Goal: Task Accomplishment & Management: Complete application form

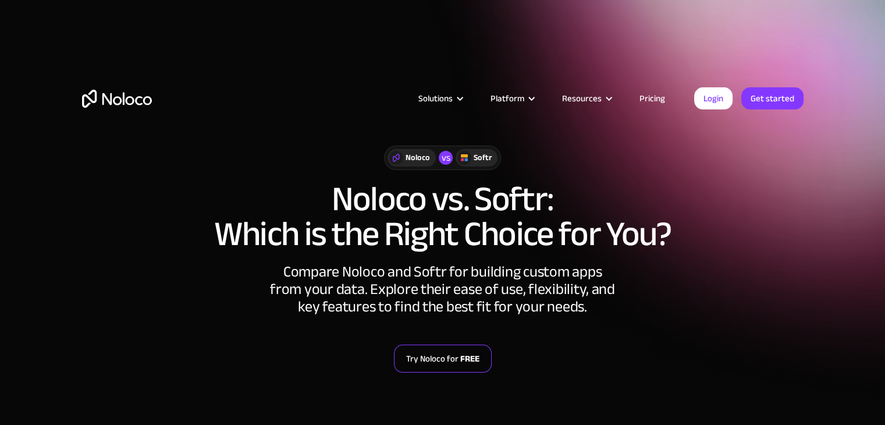
click at [461, 357] on strong "FREE" at bounding box center [469, 358] width 19 height 15
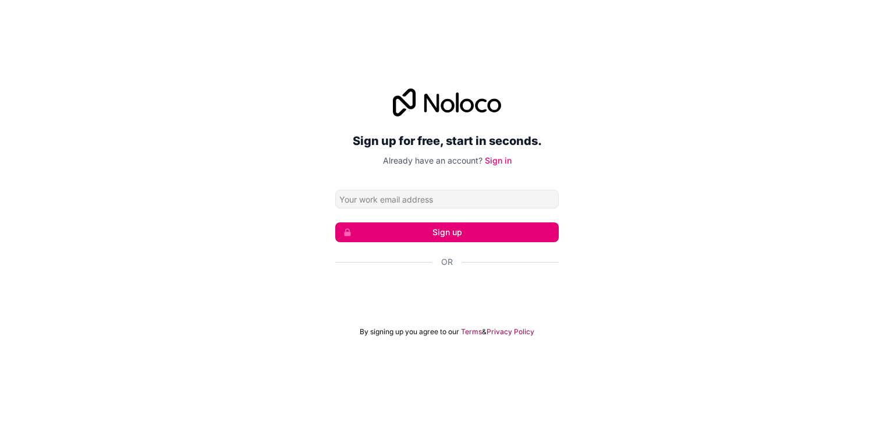
click at [422, 199] on input "Email address" at bounding box center [446, 199] width 223 height 19
type input "[EMAIL_ADDRESS][DOMAIN_NAME]"
click at [442, 233] on button "Sign up" at bounding box center [446, 232] width 223 height 20
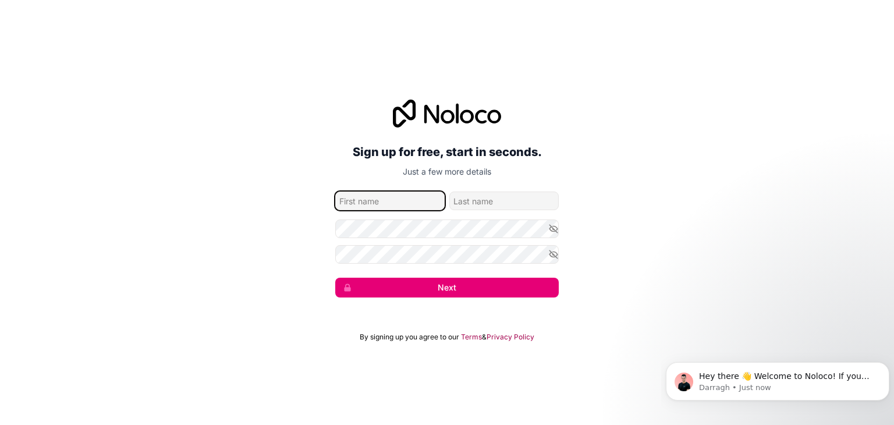
click at [398, 201] on input "given-name" at bounding box center [389, 200] width 109 height 19
type input "Henry"
click at [492, 205] on input "family-name" at bounding box center [503, 200] width 109 height 19
type input "Omorere"
click at [470, 289] on button "Next" at bounding box center [446, 288] width 223 height 20
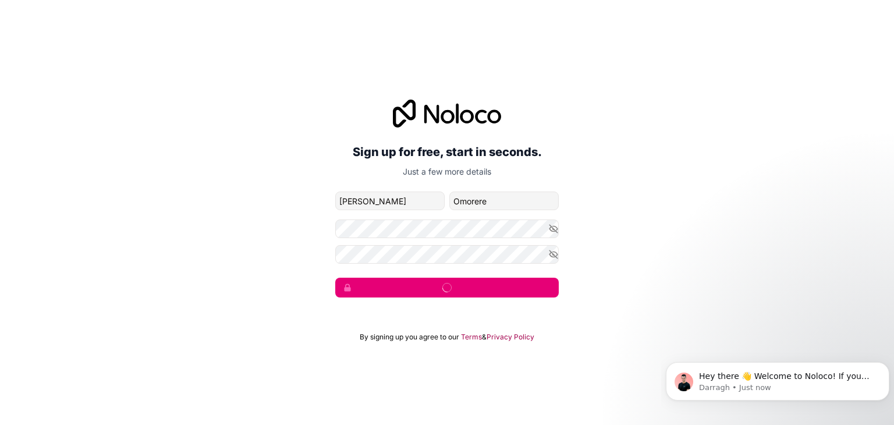
click at [470, 289] on button "submit" at bounding box center [446, 288] width 223 height 20
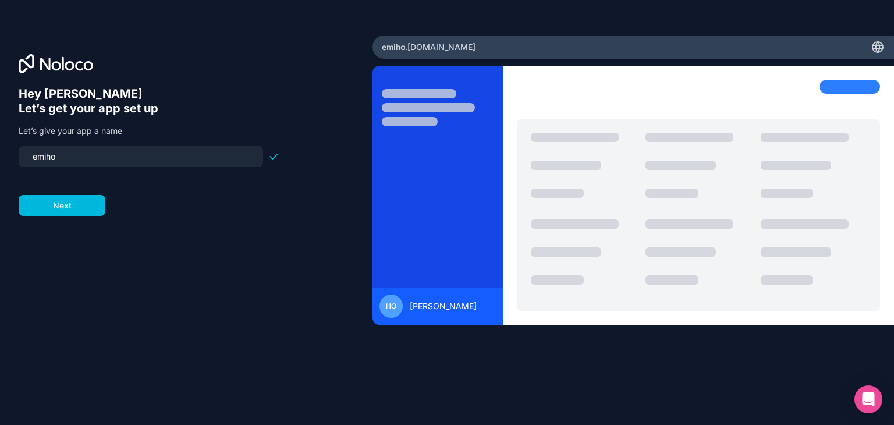
click at [38, 158] on input "emiho" at bounding box center [141, 156] width 230 height 16
type input "emiho"
click at [61, 203] on button "Next" at bounding box center [62, 205] width 87 height 21
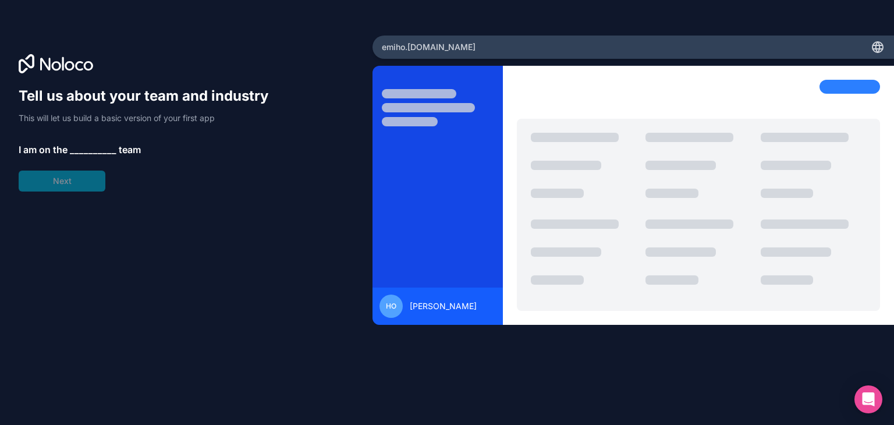
click at [85, 143] on span "__________" at bounding box center [93, 150] width 47 height 14
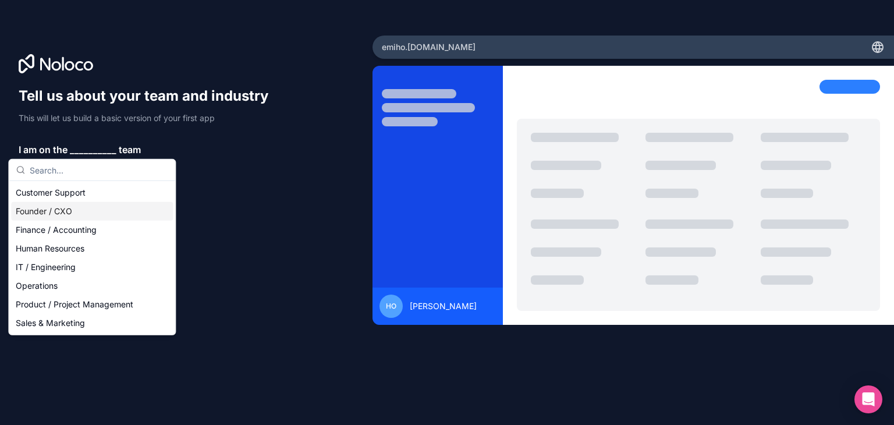
click at [41, 214] on div "Founder / CXO" at bounding box center [92, 211] width 162 height 19
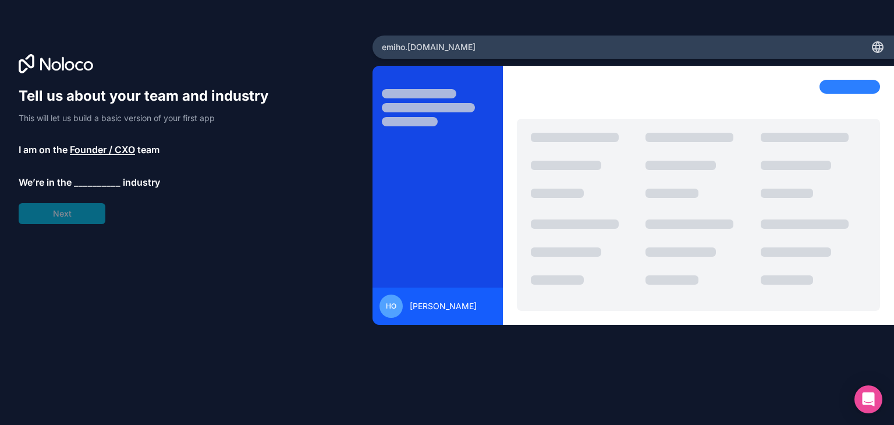
click at [88, 182] on span "__________" at bounding box center [97, 182] width 47 height 14
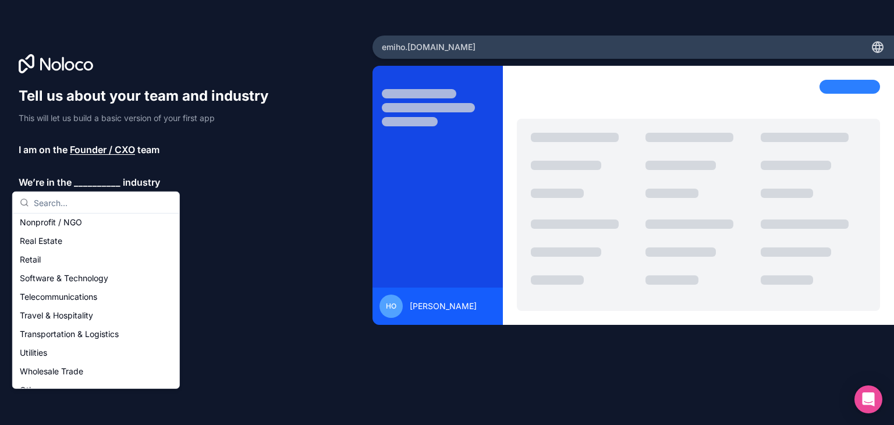
scroll to position [240, 0]
click at [48, 338] on div "Utilities" at bounding box center [96, 339] width 162 height 19
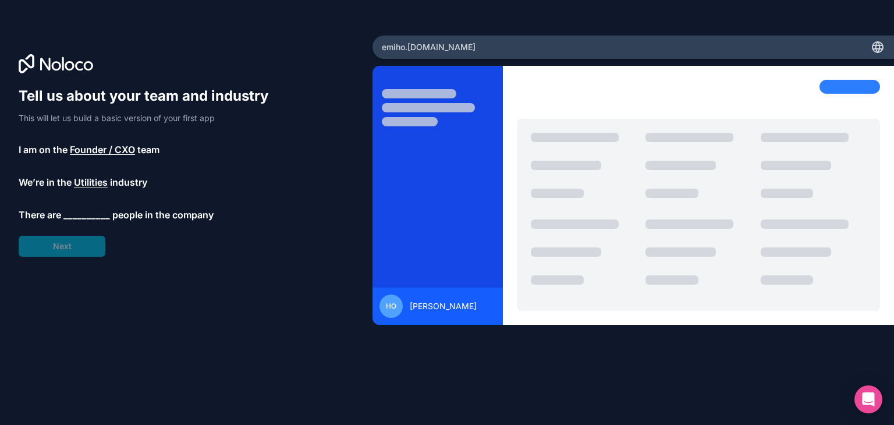
click at [93, 212] on span "__________" at bounding box center [86, 215] width 47 height 14
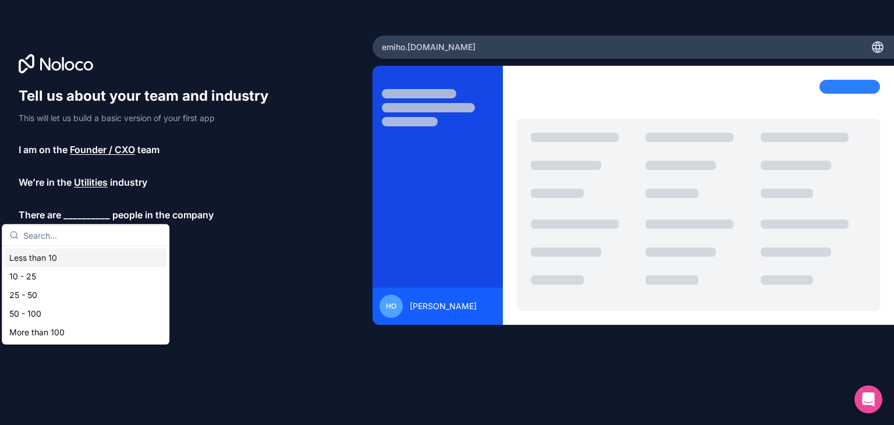
click at [47, 253] on div "Less than 10" at bounding box center [86, 257] width 162 height 19
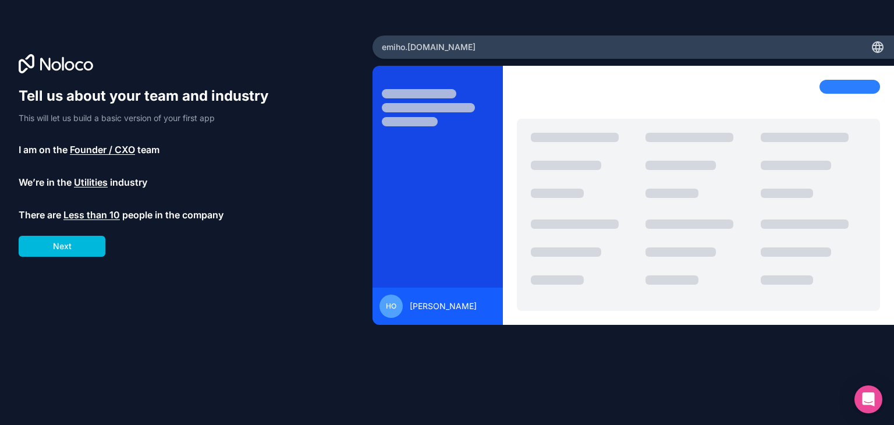
click at [69, 244] on button "Next" at bounding box center [62, 246] width 87 height 21
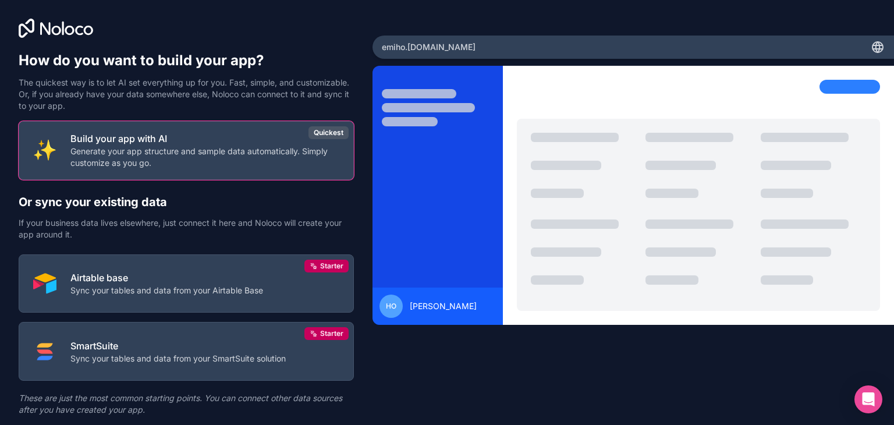
click at [172, 141] on p "Build your app with AI" at bounding box center [204, 139] width 269 height 14
click at [275, 150] on p "Generate your app structure and sample data automatically. Simply customize as …" at bounding box center [204, 156] width 269 height 23
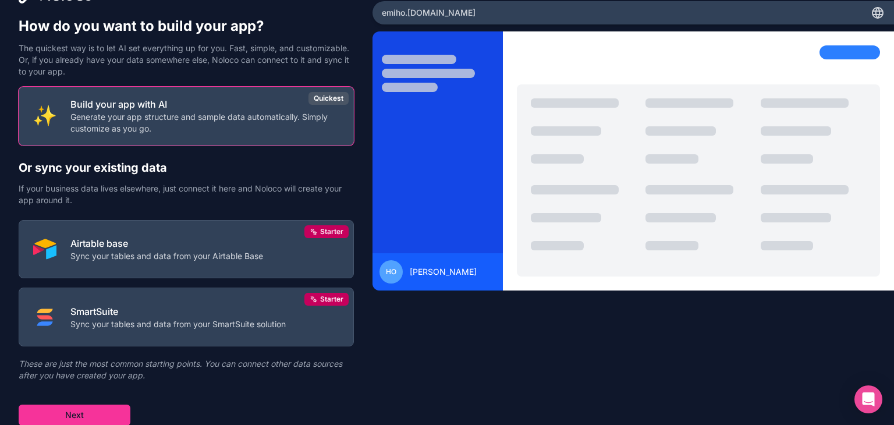
click at [91, 413] on button "Next" at bounding box center [75, 414] width 112 height 21
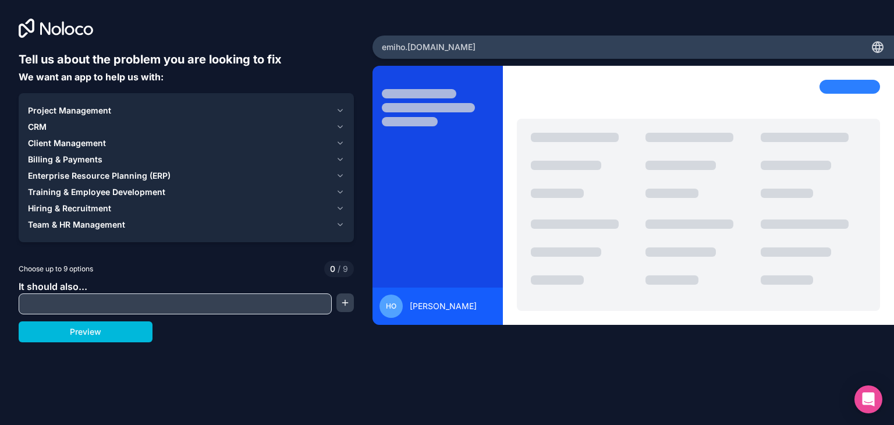
click at [135, 306] on input "text" at bounding box center [175, 304] width 307 height 16
click at [160, 304] on input "Turn this site into an App with the Story feaure" at bounding box center [175, 304] width 307 height 16
click at [182, 306] on input "Turn this site into an App with the "Story feaure" at bounding box center [175, 304] width 307 height 16
click at [201, 304] on input "Turn this site into an App with the "Story" feaure" at bounding box center [175, 304] width 307 height 16
click at [223, 304] on input "Turn this site into an App with the "Story" feature" at bounding box center [175, 304] width 307 height 16
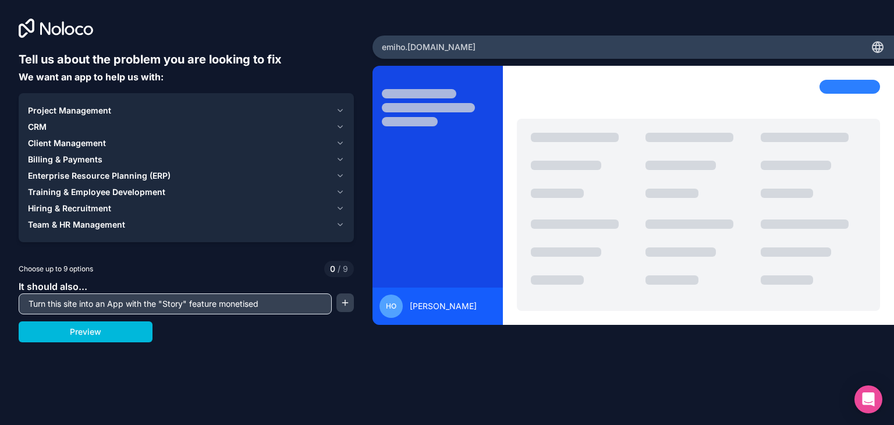
click at [272, 310] on input "Turn this site into an App with the "Story" feature monetised" at bounding box center [175, 304] width 307 height 16
click at [272, 306] on input "Turn this site into an App with the "Story" feature monetised" at bounding box center [175, 304] width 307 height 16
paste input "https://emiho.org/"
type input "Turn this site into an App with the "Story" feature monetised; https://emiho.or…"
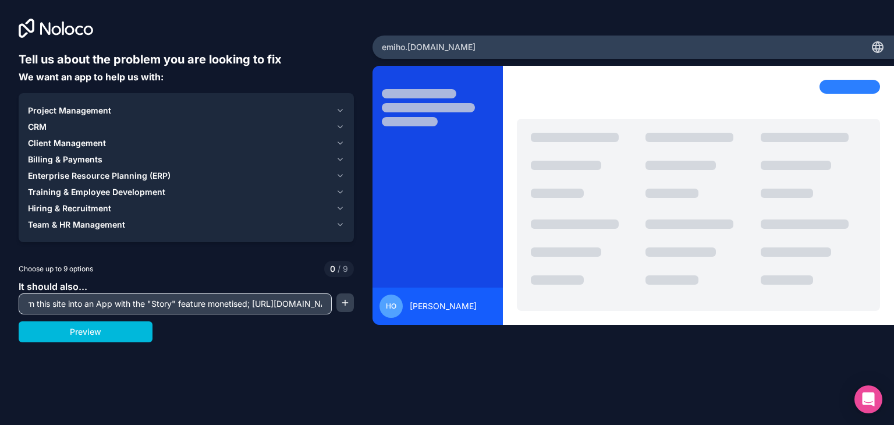
click at [86, 332] on button "Preview" at bounding box center [86, 331] width 134 height 21
drag, startPoint x: 86, startPoint y: 332, endPoint x: 218, endPoint y: 302, distance: 134.8
click at [218, 302] on div "Tell us about the problem you are looking to fix We want an app to help us with…" at bounding box center [186, 196] width 335 height 291
drag, startPoint x: 323, startPoint y: 304, endPoint x: 0, endPoint y: 293, distance: 323.2
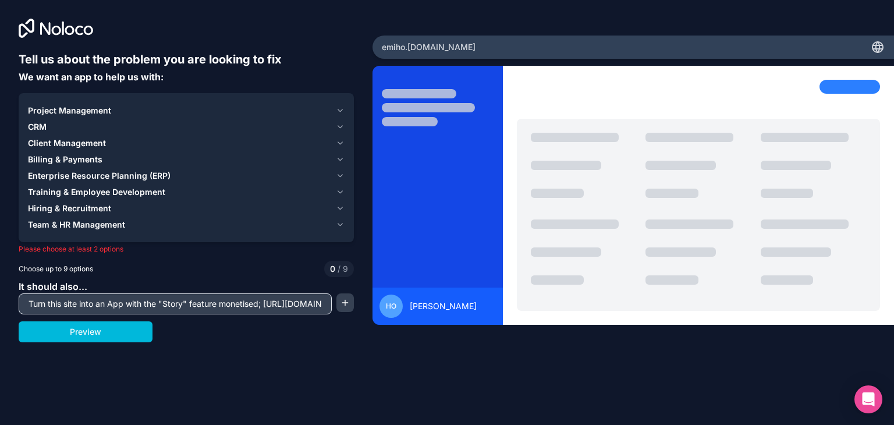
click at [0, 293] on div "Tell us about the problem you are looking to fix We want an app to help us with…" at bounding box center [186, 177] width 372 height 354
click at [62, 304] on input "Turn this site into an App with the "Story" feature monetised; https://emiho.or…" at bounding box center [175, 304] width 307 height 16
drag, startPoint x: 28, startPoint y: 306, endPoint x: 354, endPoint y: 299, distance: 326.5
click at [354, 299] on div "Tell us about the problem you are looking to fix We want an app to help us with…" at bounding box center [186, 177] width 372 height 354
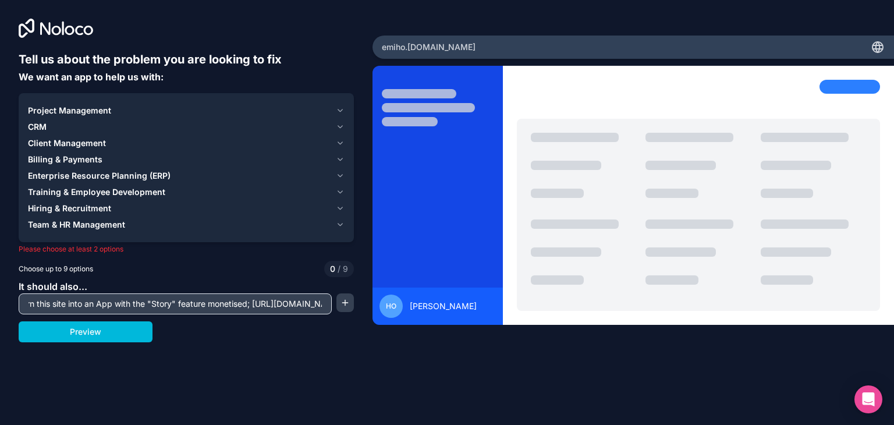
click at [289, 307] on input "Turn this site into an App with the "Story" feature monetised; https://emiho.or…" at bounding box center [175, 304] width 307 height 16
drag, startPoint x: 325, startPoint y: 304, endPoint x: 9, endPoint y: 299, distance: 315.5
click at [9, 299] on div "Tell us about the problem you are looking to fix We want an app to help us with…" at bounding box center [186, 177] width 372 height 354
click at [69, 112] on span "Project Management" at bounding box center [69, 111] width 83 height 12
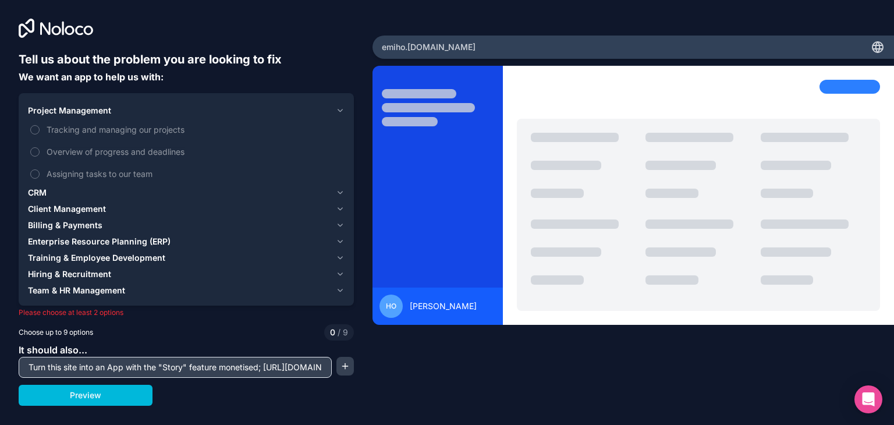
click at [68, 292] on span "Team & HR Management" at bounding box center [76, 291] width 97 height 12
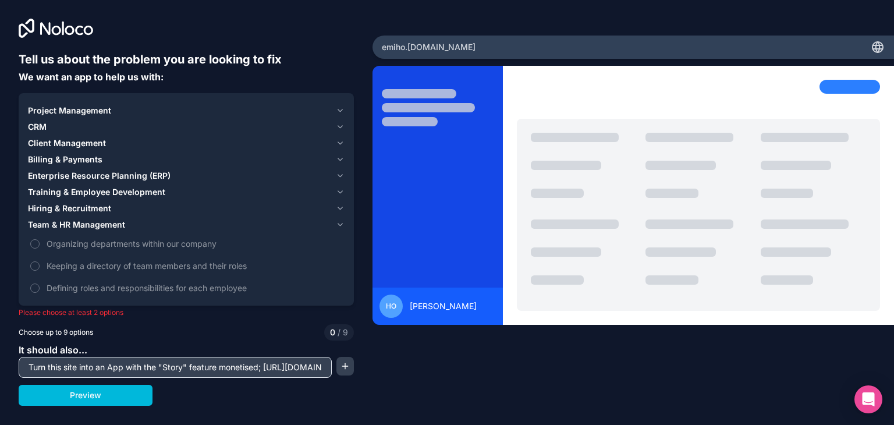
click at [35, 264] on button "Keeping a directory of team members and their roles" at bounding box center [34, 265] width 9 height 9
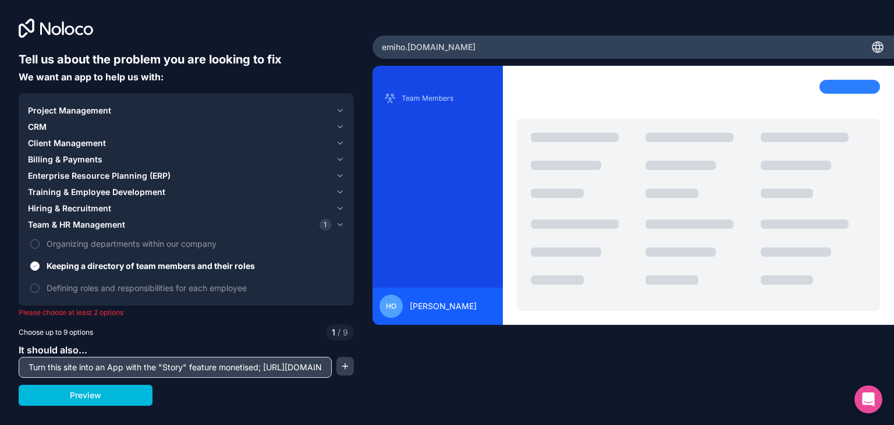
click at [127, 398] on button "Preview" at bounding box center [86, 395] width 134 height 21
click at [111, 394] on button "Preview" at bounding box center [86, 395] width 134 height 21
click at [34, 289] on button "Defining roles and responsibilities for each employee" at bounding box center [34, 287] width 9 height 9
click at [124, 401] on button "Preview" at bounding box center [86, 395] width 134 height 21
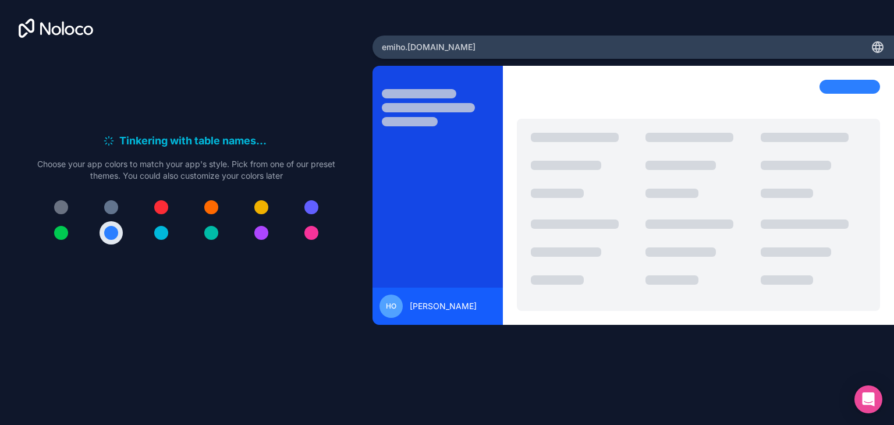
click at [312, 211] on div at bounding box center [311, 207] width 14 height 14
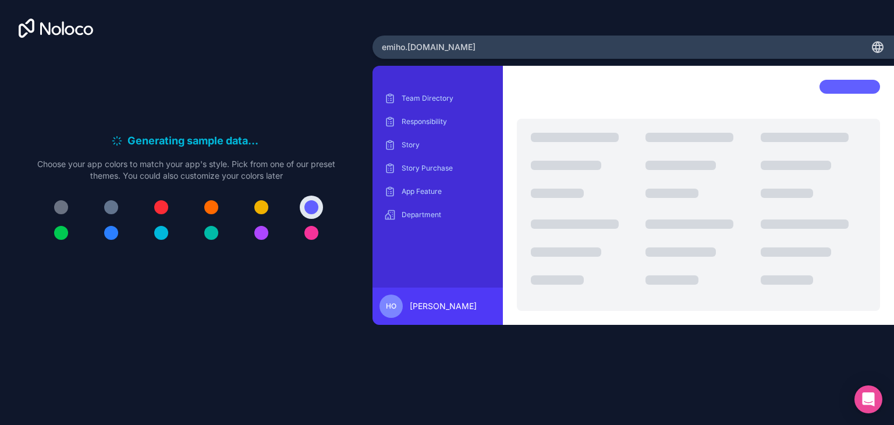
click at [443, 189] on p "App Feature" at bounding box center [447, 191] width 90 height 9
click at [164, 208] on div at bounding box center [161, 207] width 14 height 14
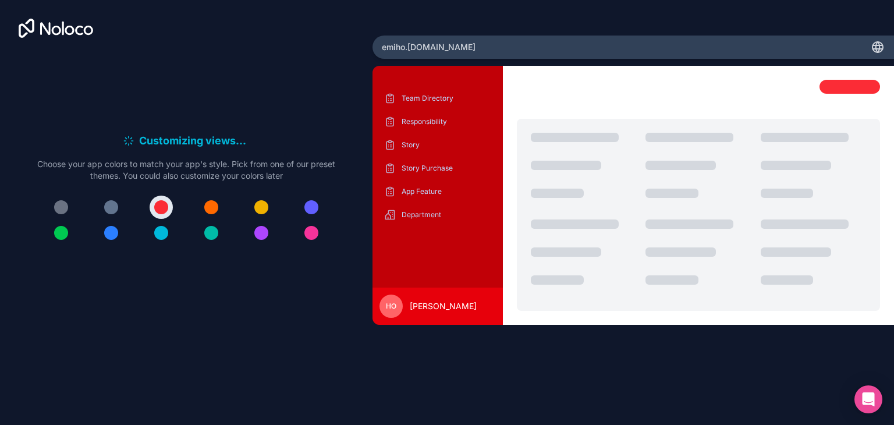
click at [104, 235] on div at bounding box center [111, 233] width 14 height 14
